Goal: Navigation & Orientation: Find specific page/section

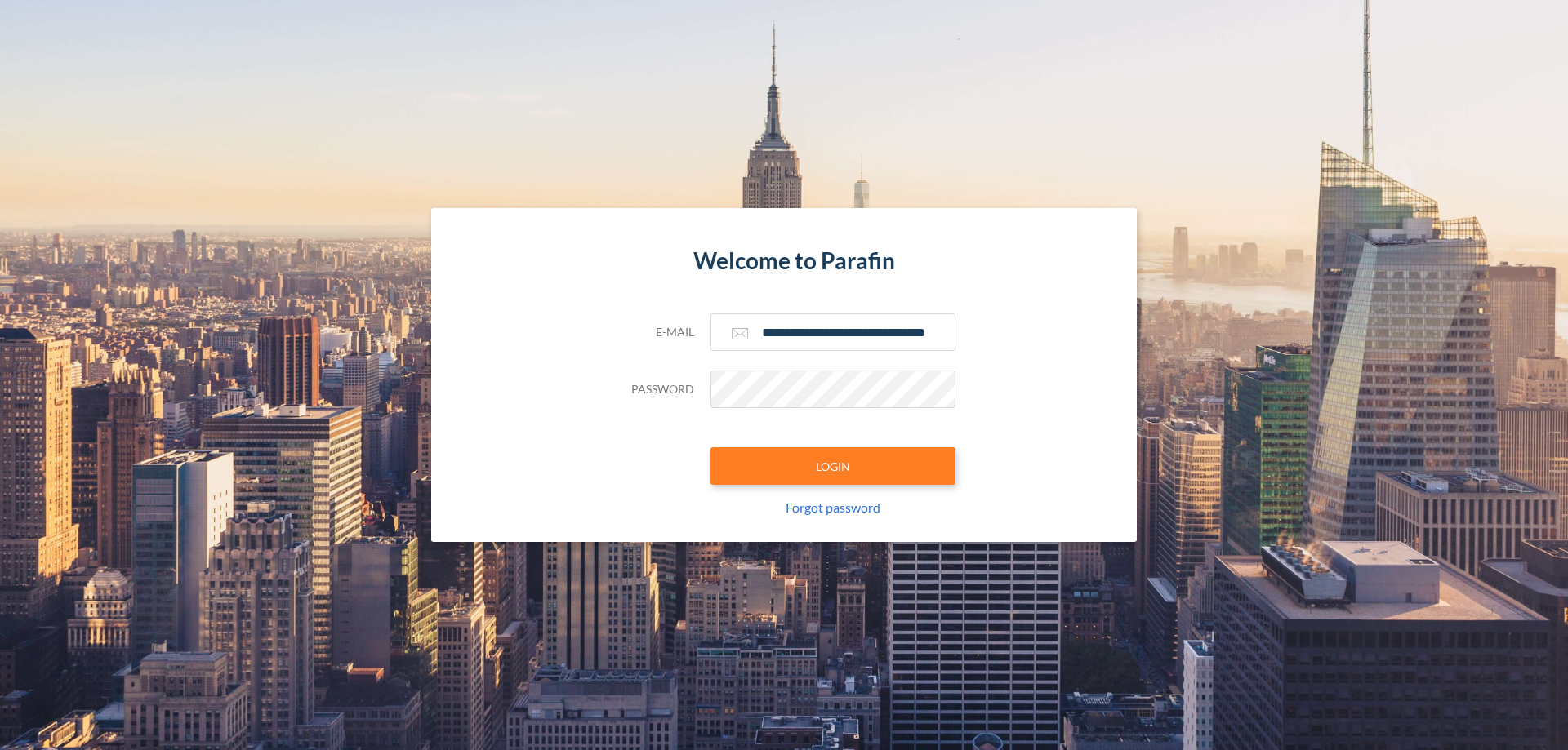
type input "**********"
click at [833, 466] on button "LOGIN" at bounding box center [833, 466] width 245 height 38
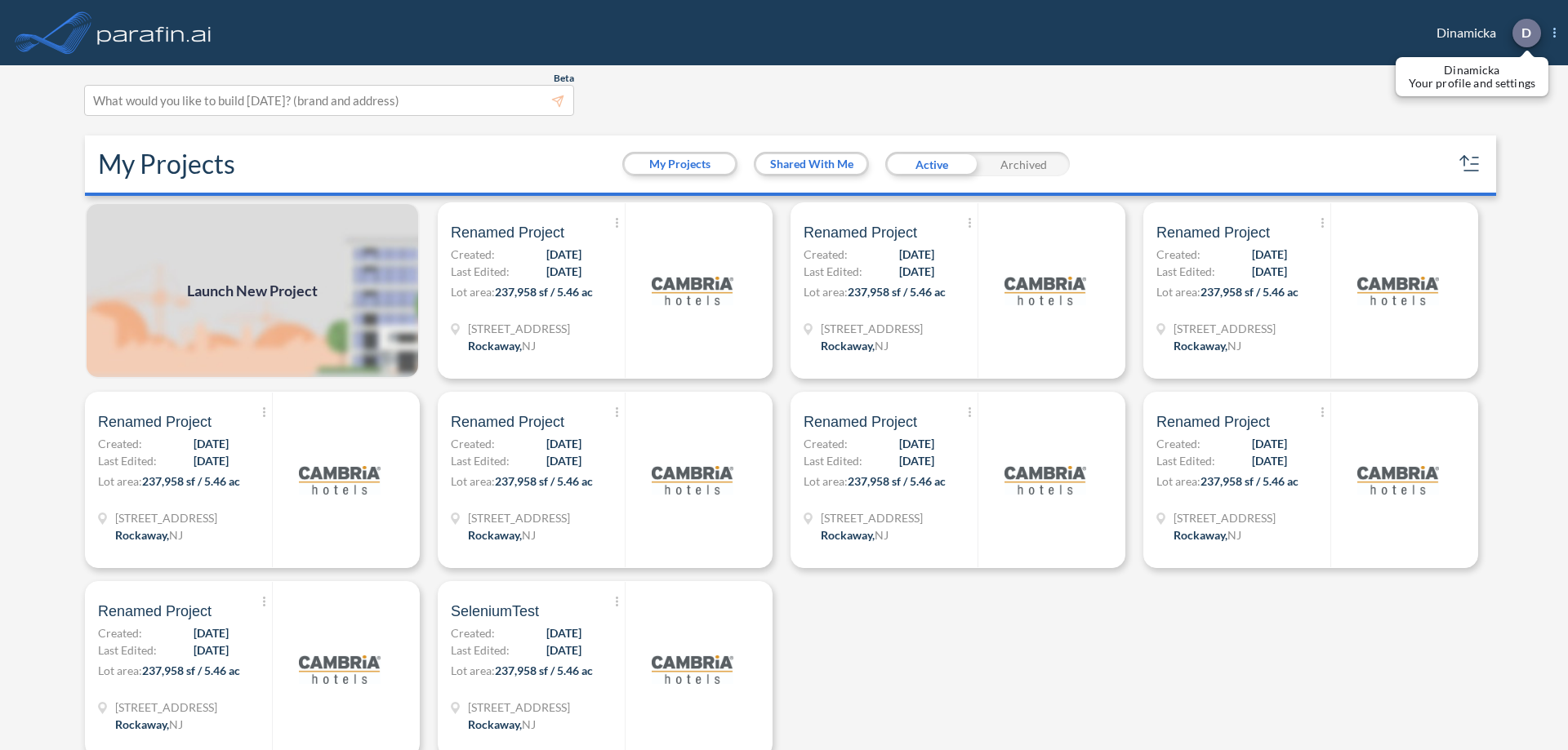
click at [1525, 33] on p "D" at bounding box center [1526, 33] width 10 height 15
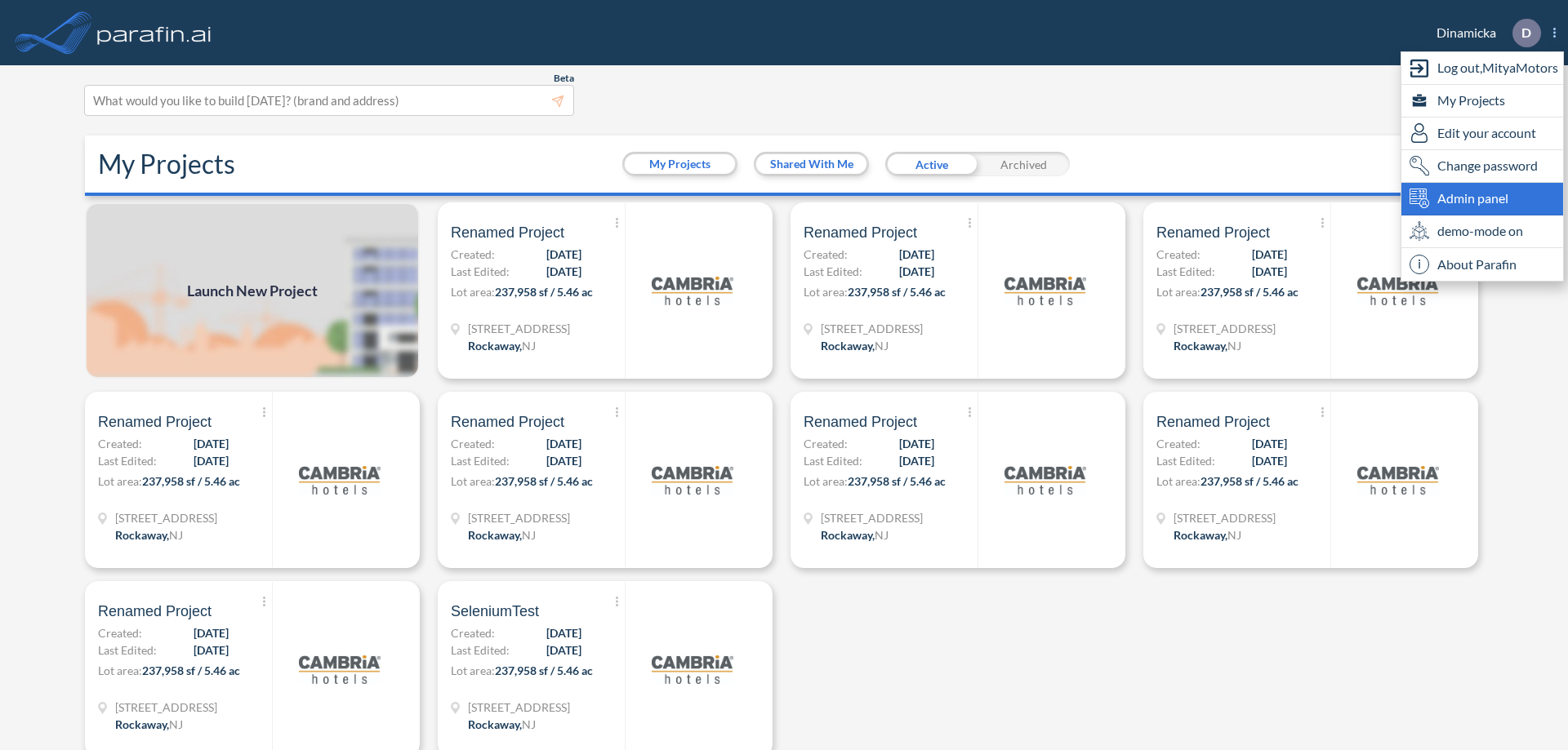
click at [1482, 199] on span "Admin panel" at bounding box center [1473, 199] width 71 height 20
